Goal: Find specific page/section

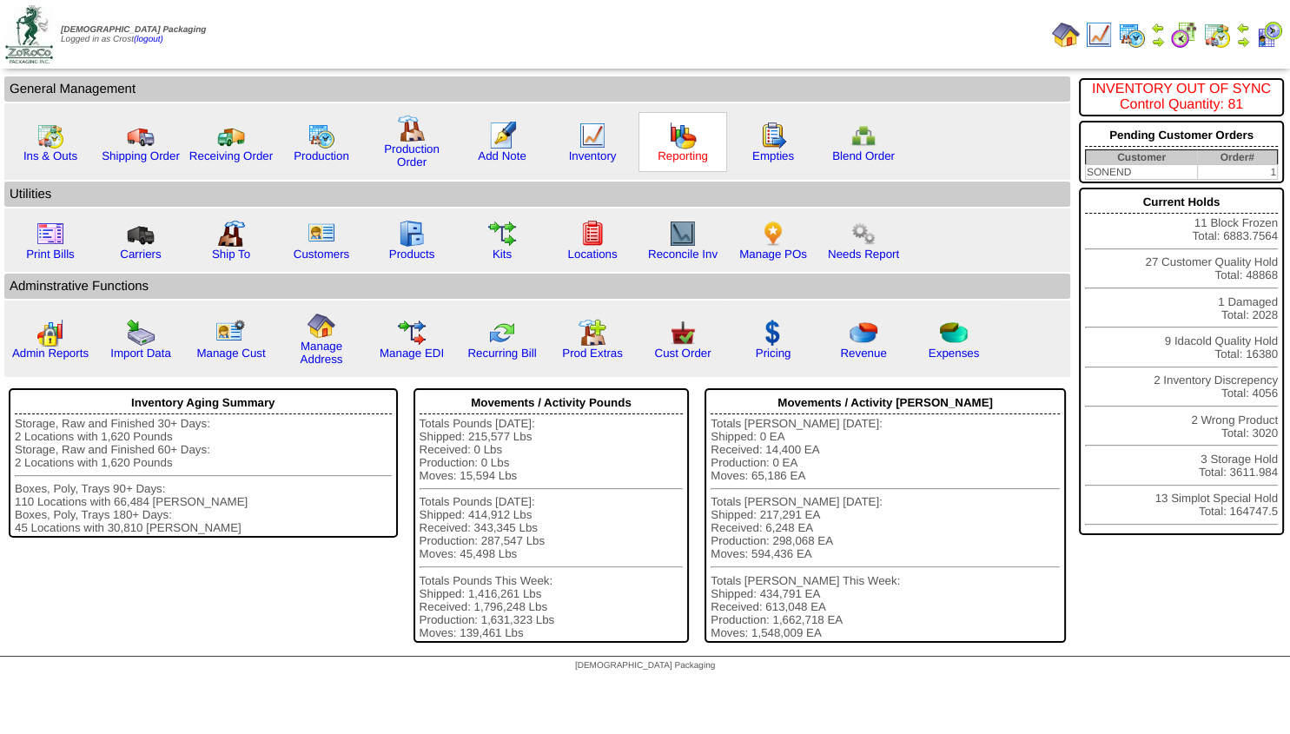
click at [673, 157] on link "Reporting" at bounding box center [683, 155] width 50 height 13
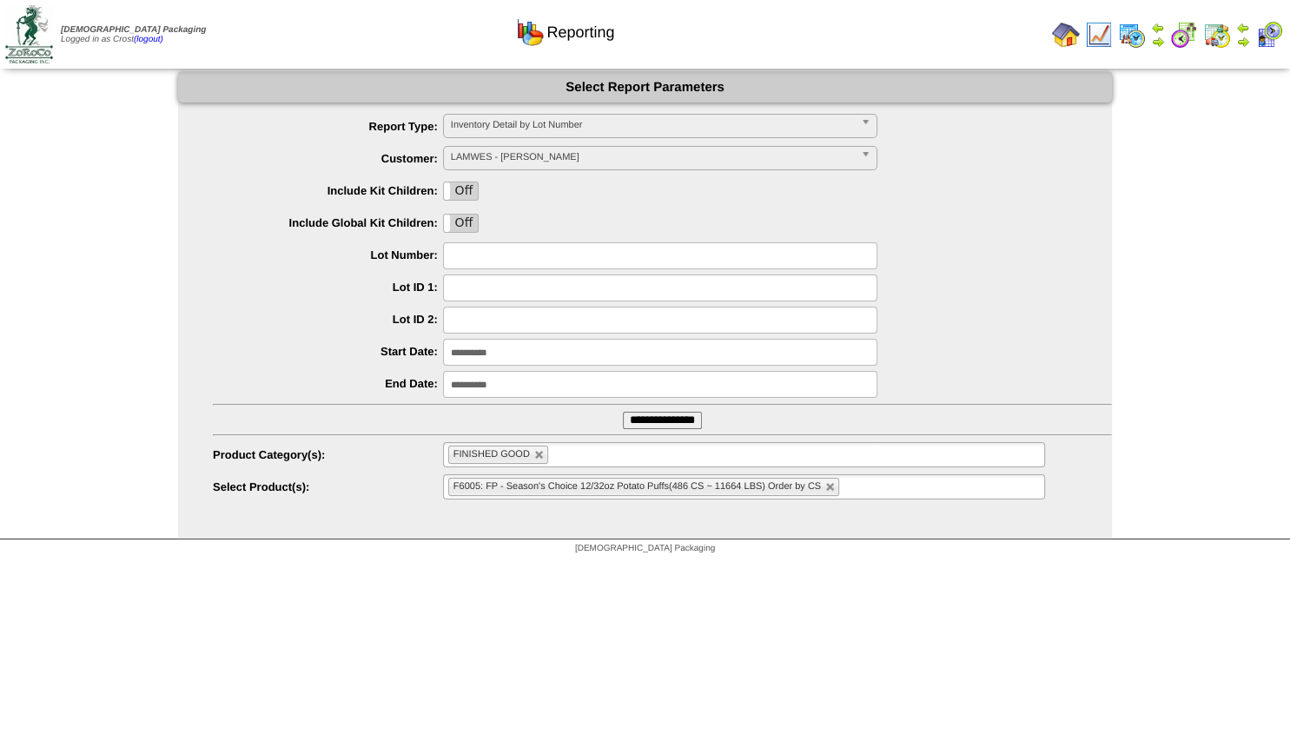
click at [515, 117] on span "Inventory Detail by Lot Number" at bounding box center [652, 125] width 403 height 21
